Goal: Task Accomplishment & Management: Complete application form

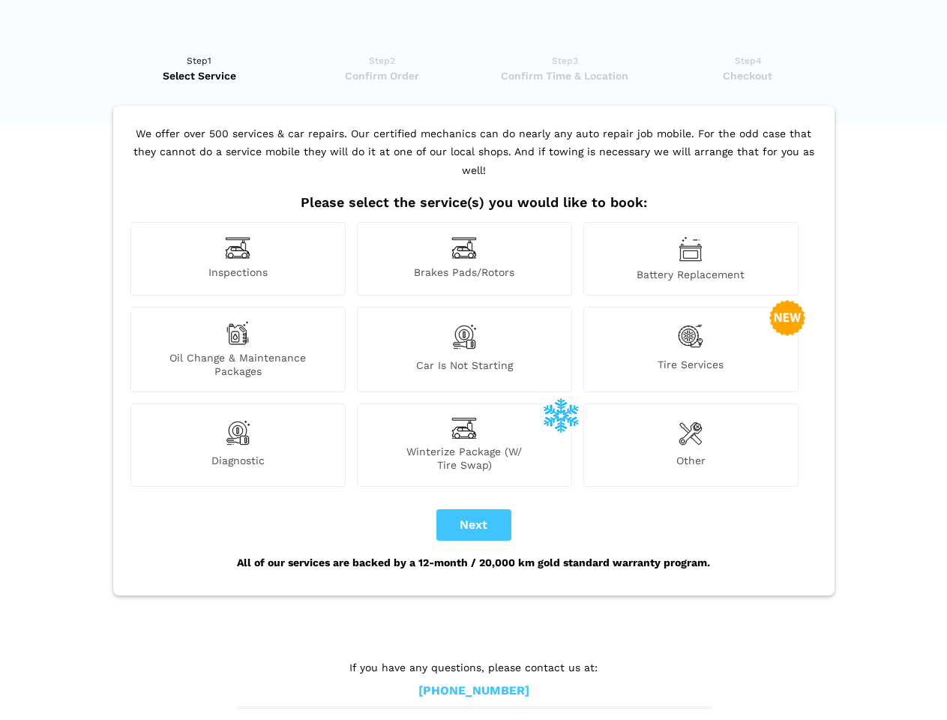
click at [238, 259] on img at bounding box center [237, 247] width 25 height 23
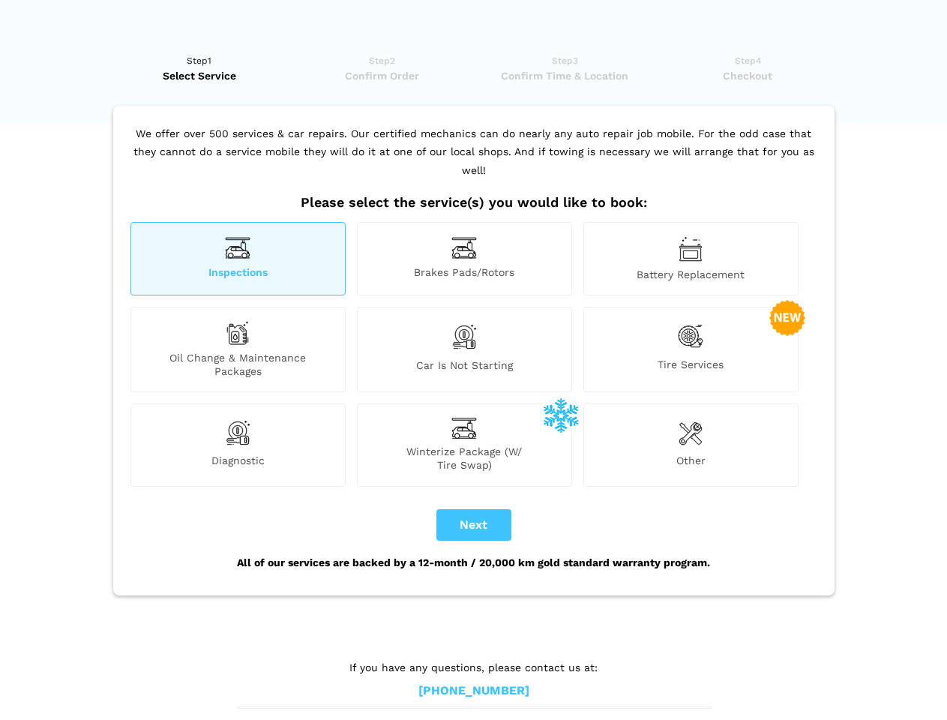
click at [464, 259] on img at bounding box center [463, 247] width 25 height 23
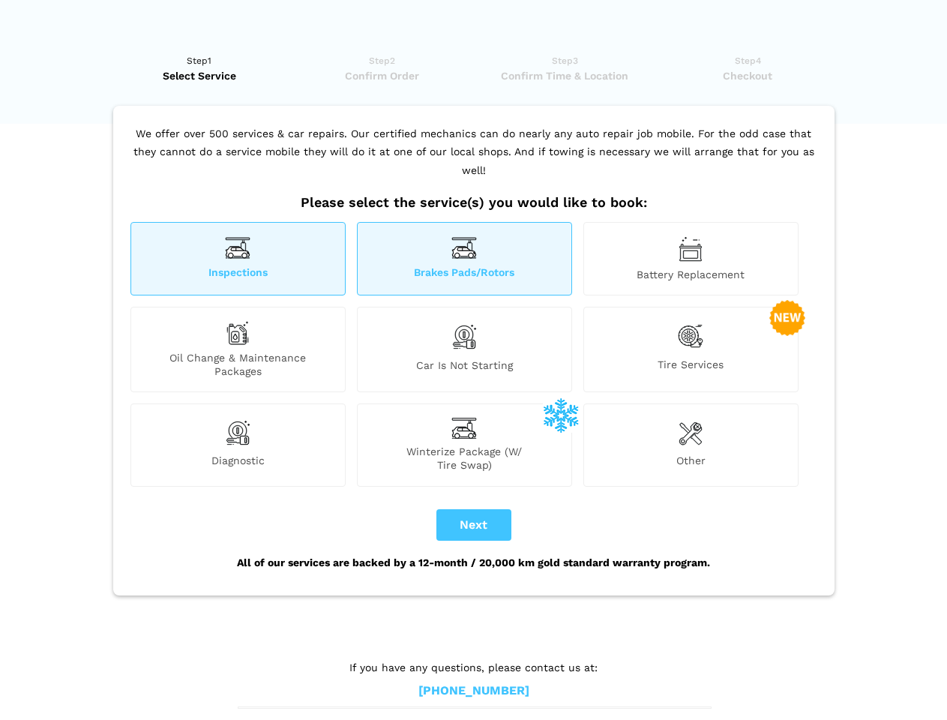
click at [690, 259] on img at bounding box center [690, 248] width 24 height 25
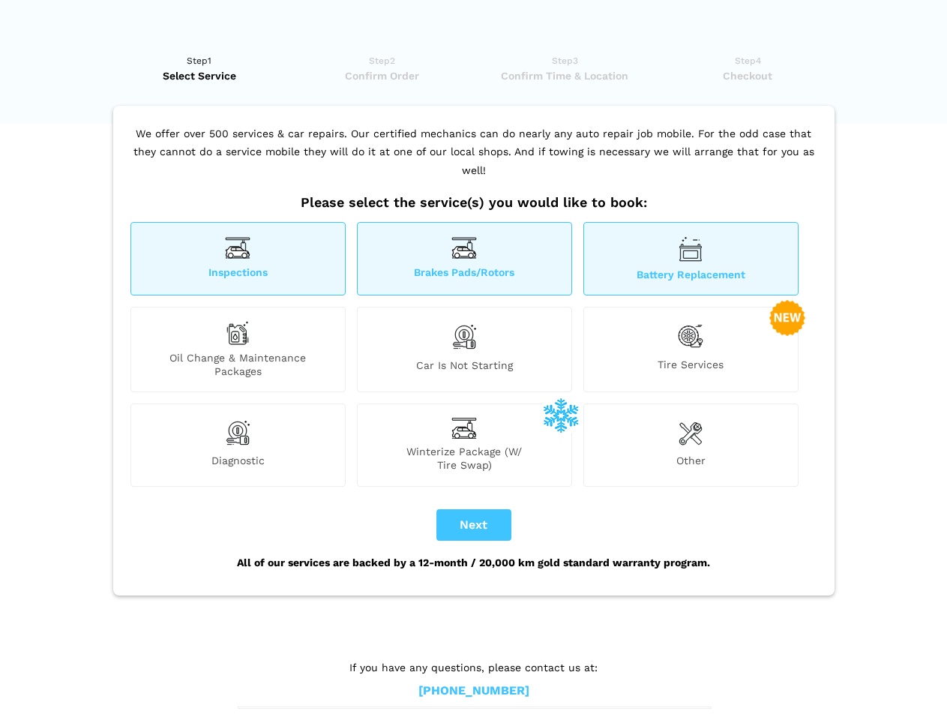
click at [238, 349] on div "Oil Change & Maintenance Packages" at bounding box center [237, 349] width 215 height 85
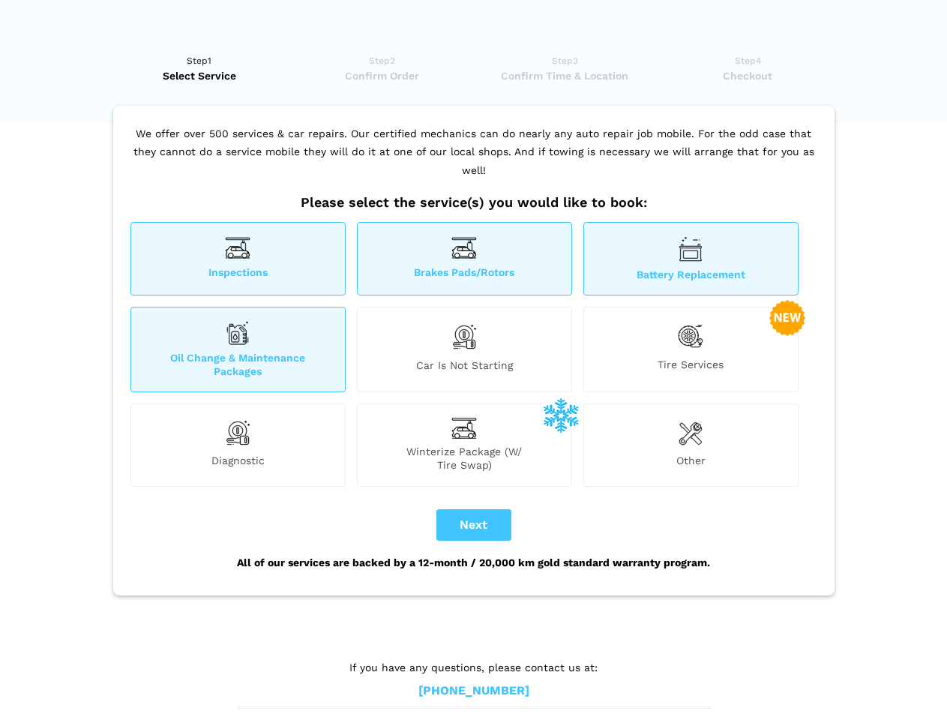
click at [464, 349] on img at bounding box center [463, 336] width 25 height 31
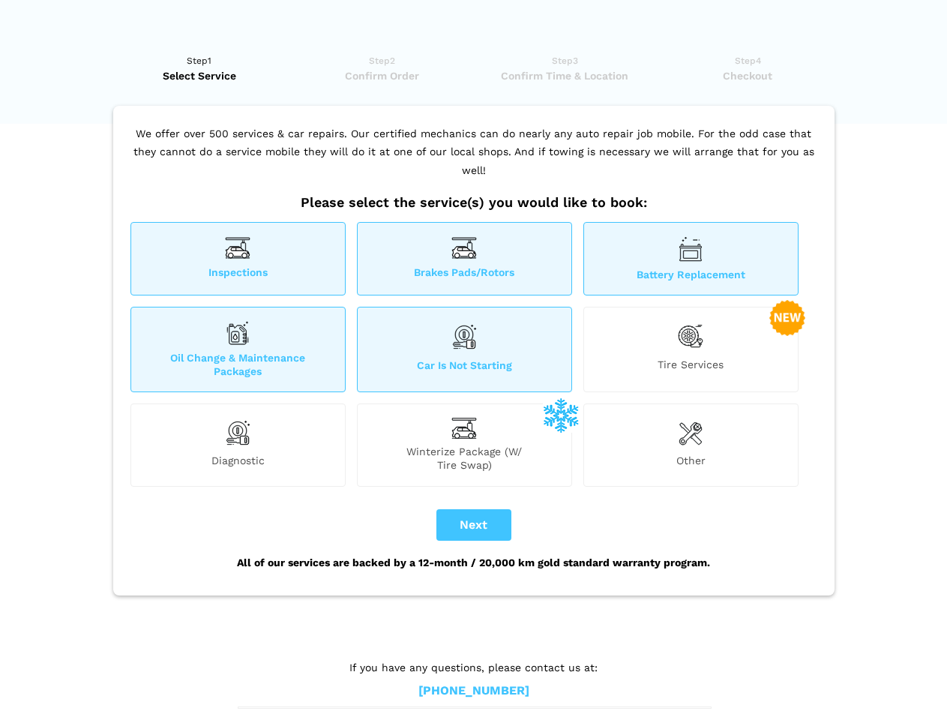
click at [690, 349] on img at bounding box center [690, 336] width 25 height 31
click at [238, 444] on img at bounding box center [237, 433] width 25 height 30
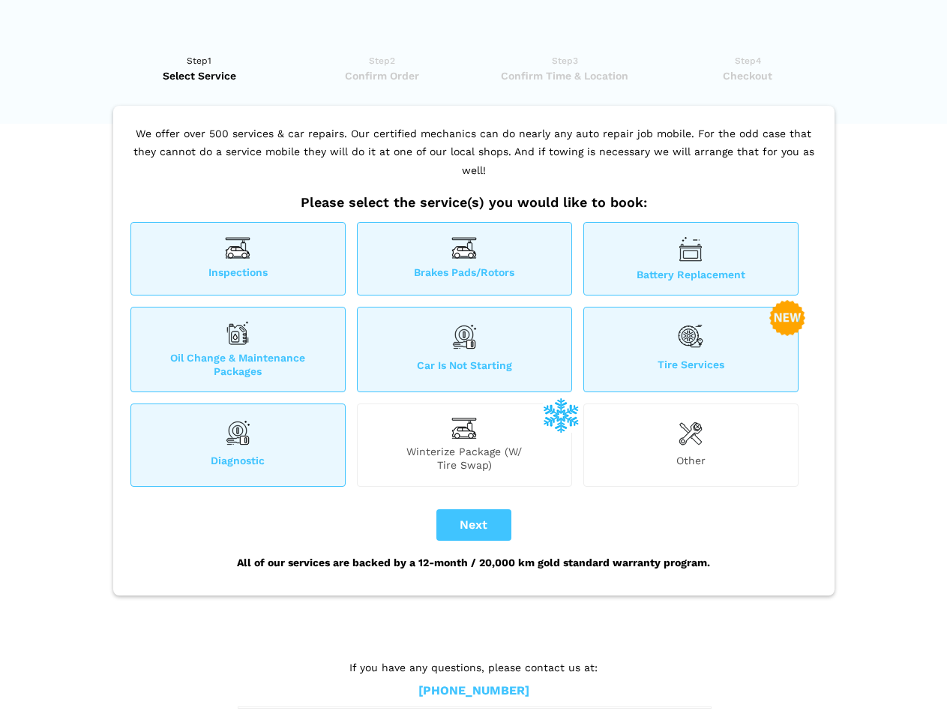
click at [464, 444] on span "Winterize Package (W/ Tire Swap)" at bounding box center [465, 457] width 214 height 27
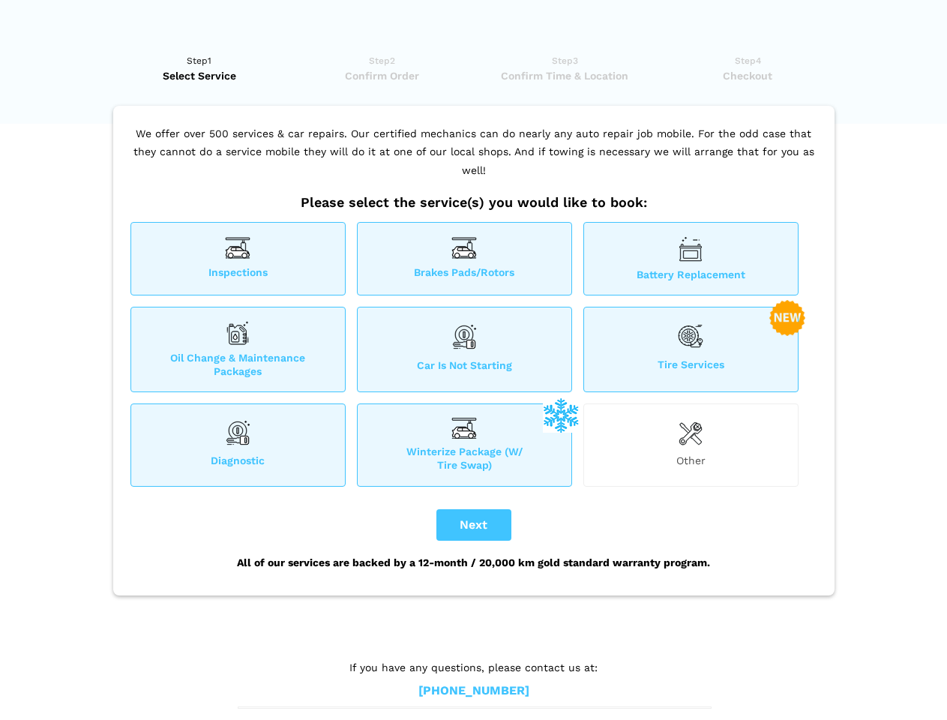
click at [690, 444] on img at bounding box center [690, 433] width 24 height 30
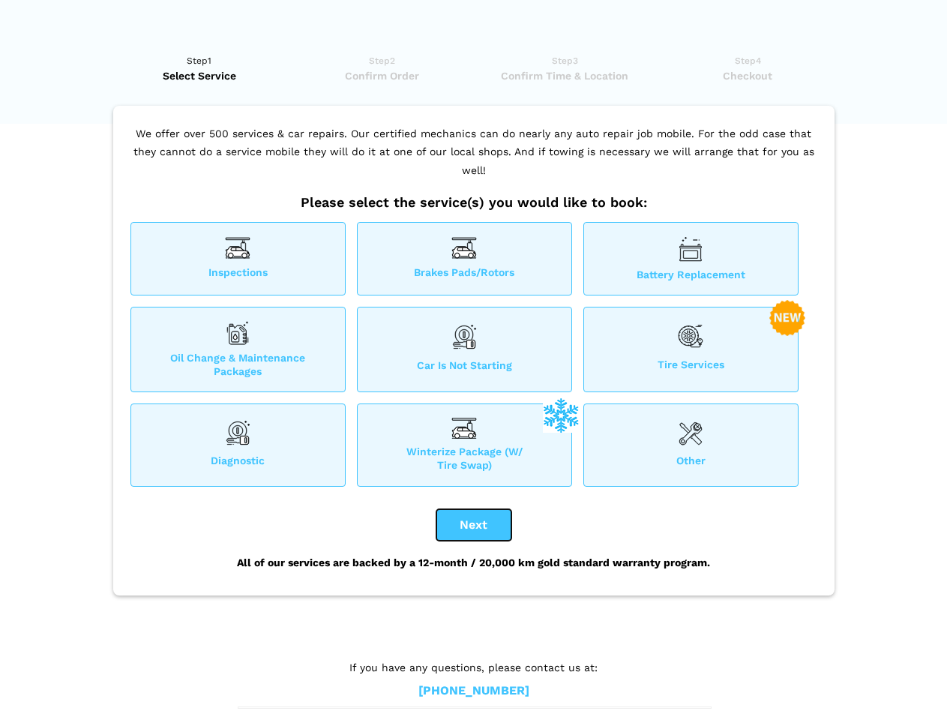
click at [474, 525] on button "Next" at bounding box center [473, 524] width 75 height 31
checkbox input "true"
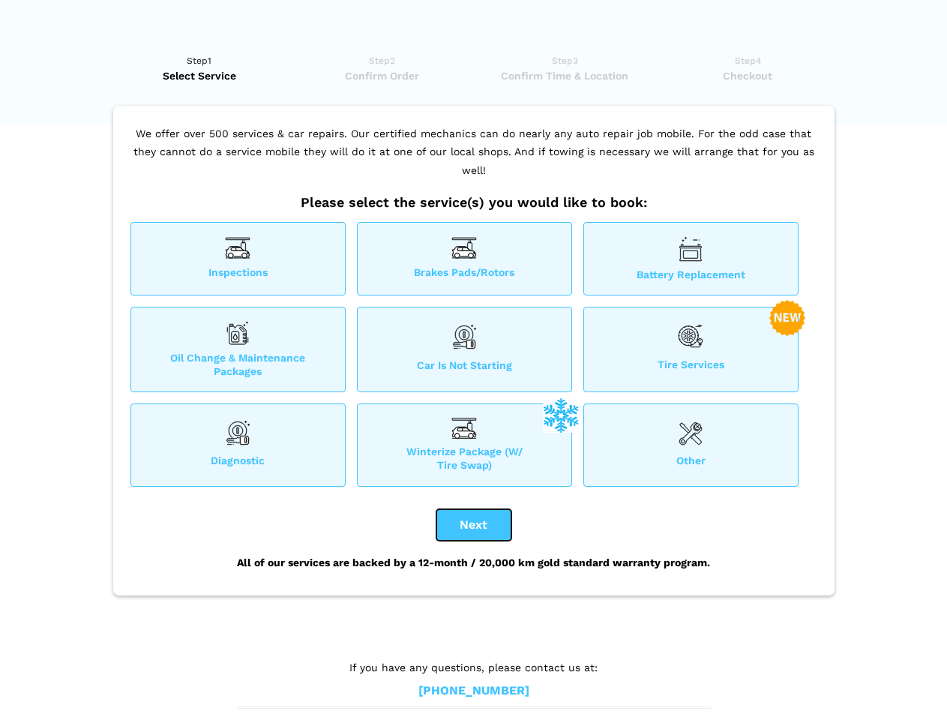
checkbox input "true"
